Goal: Find contact information: Find contact information

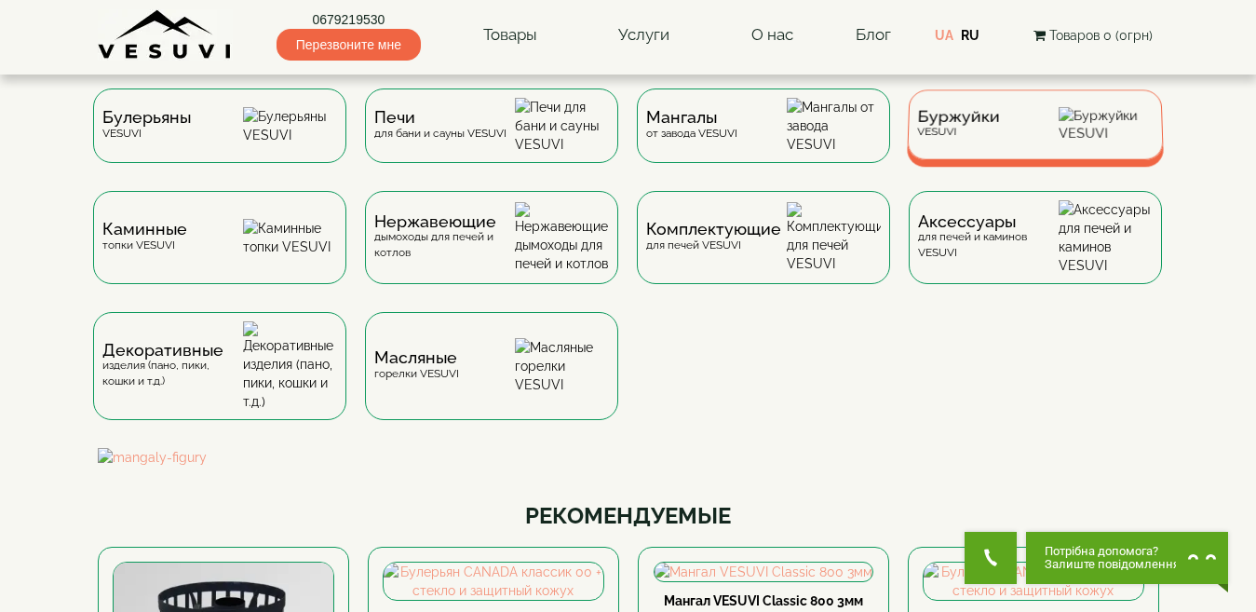
click at [957, 124] on span "Буржуйки" at bounding box center [958, 117] width 83 height 14
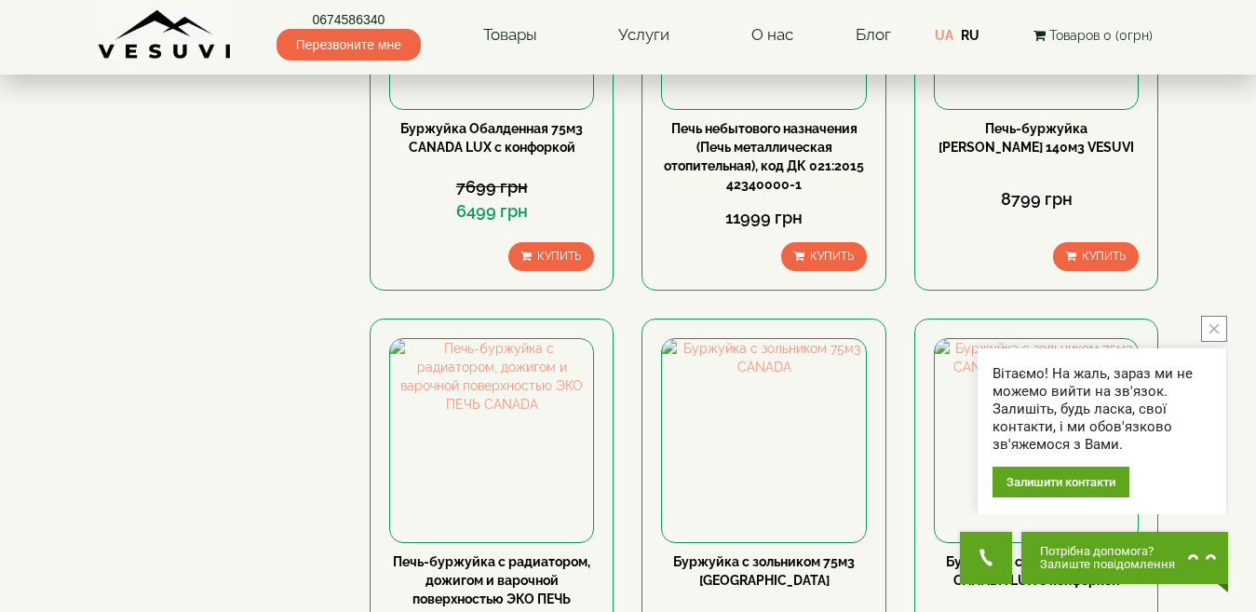
scroll to position [838, 0]
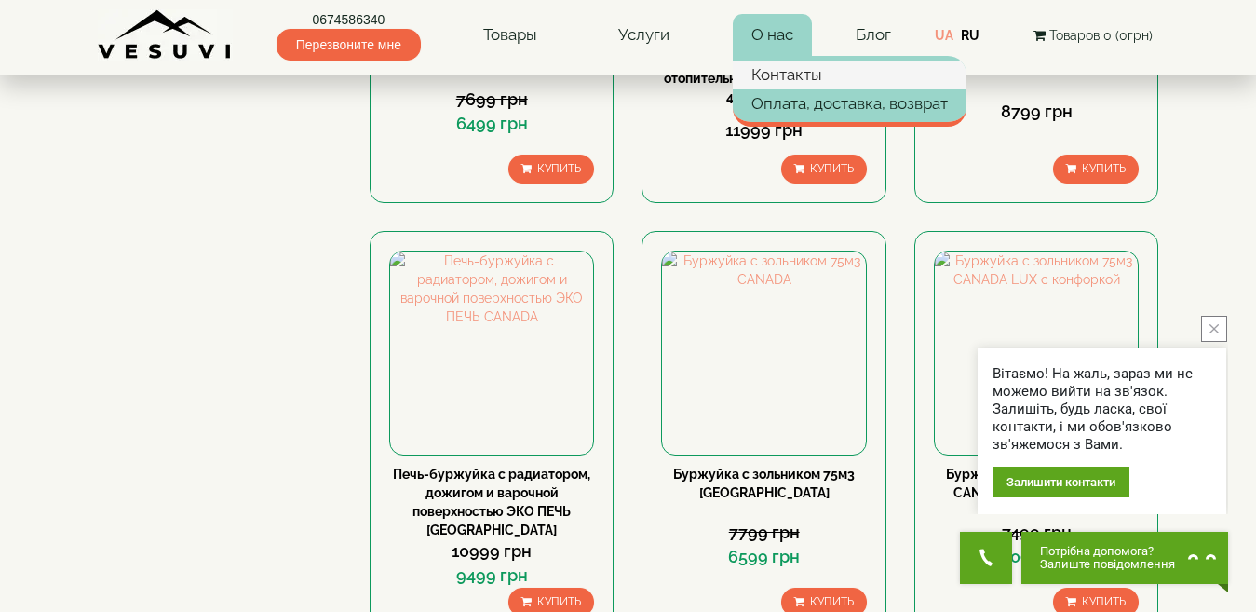
click at [803, 73] on link "Контакты" at bounding box center [850, 75] width 234 height 28
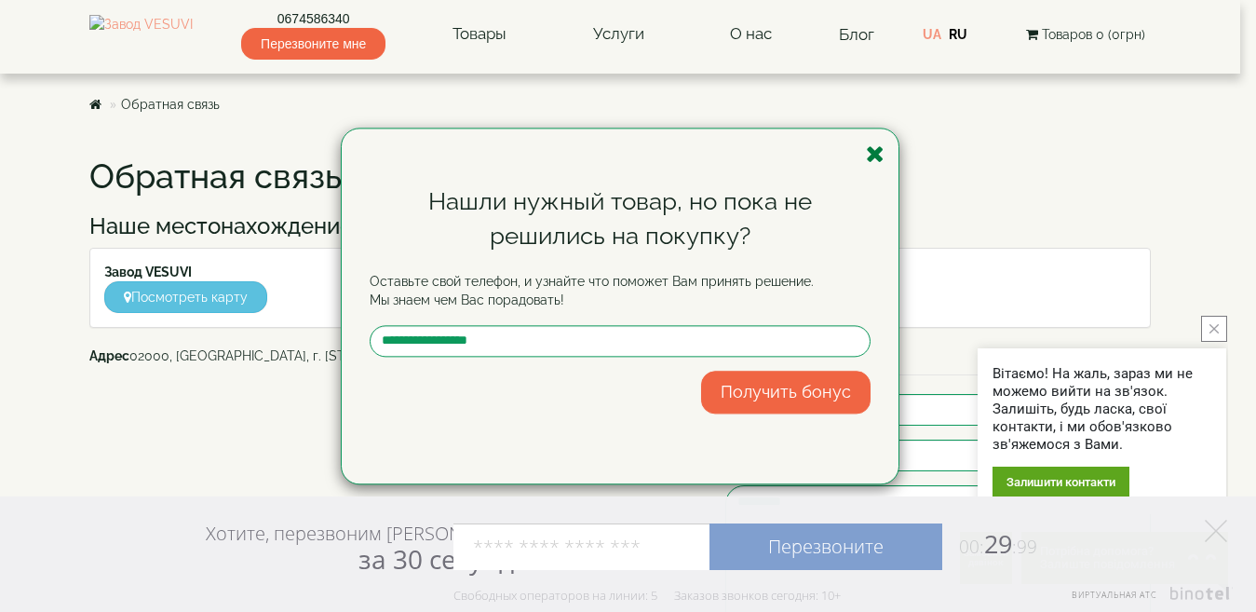
click at [871, 157] on icon "button" at bounding box center [875, 153] width 19 height 23
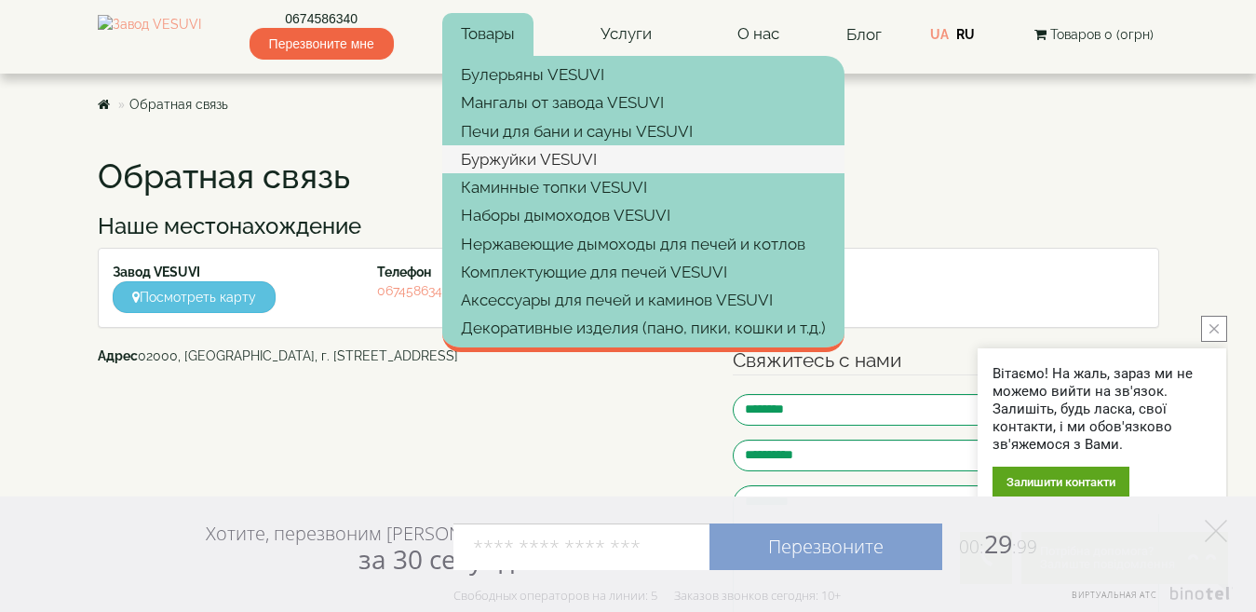
click at [534, 152] on link "Буржуйки VESUVI" at bounding box center [643, 159] width 402 height 28
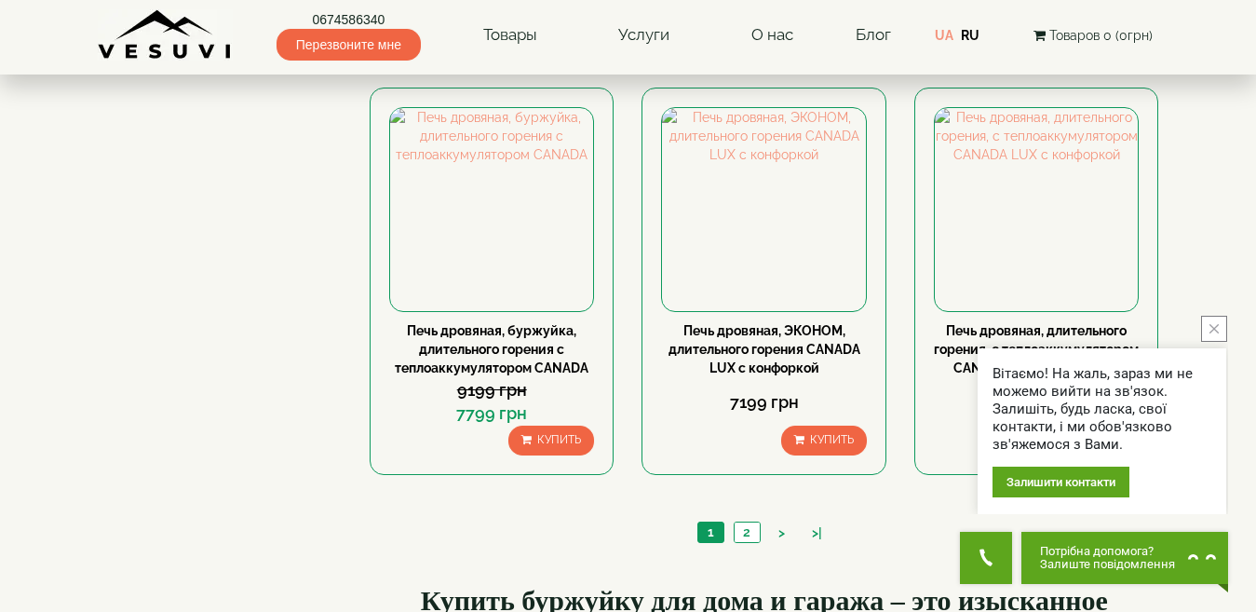
scroll to position [1862, 0]
